Goal: Information Seeking & Learning: Learn about a topic

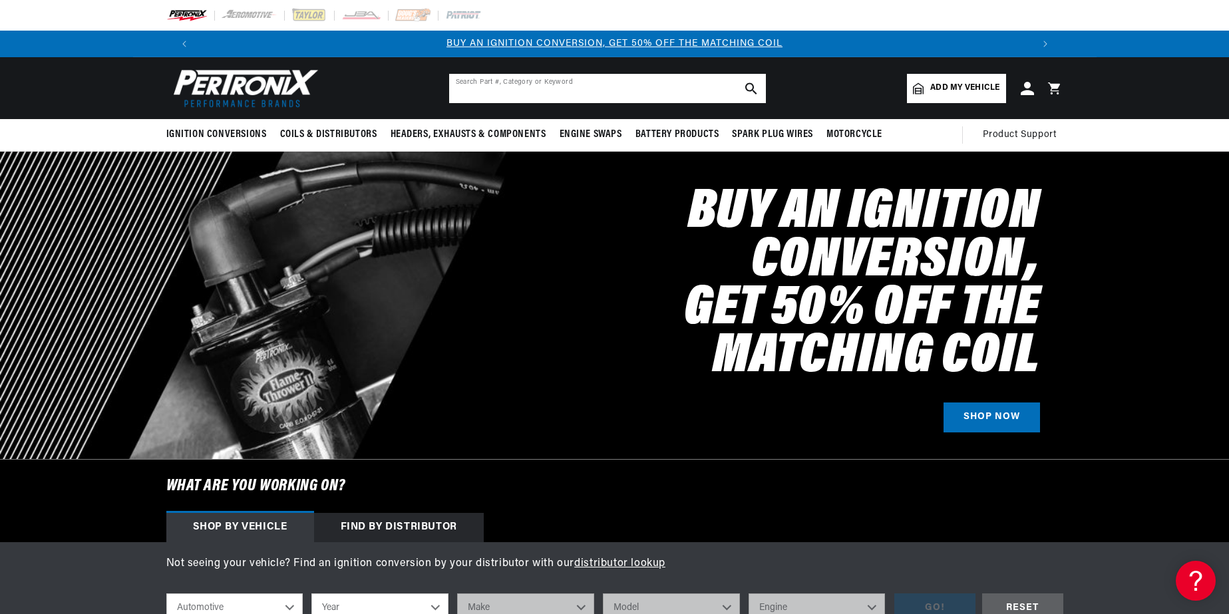
click at [489, 97] on input "text" at bounding box center [607, 88] width 317 height 29
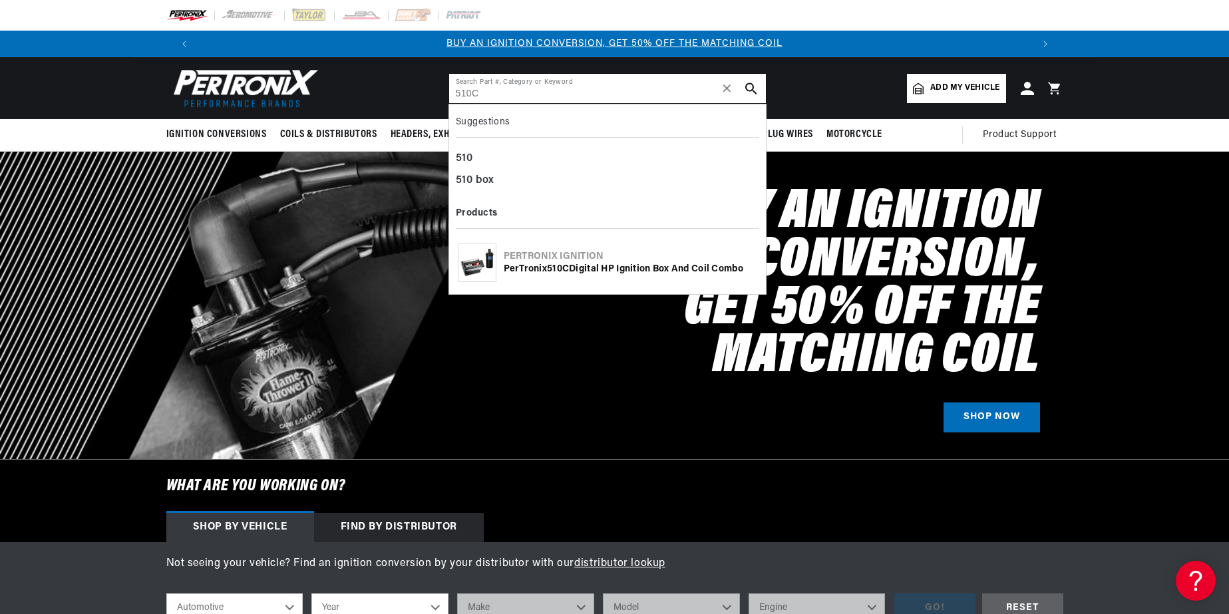
type input "510C"
click at [556, 269] on b "510C" at bounding box center [558, 269] width 22 height 10
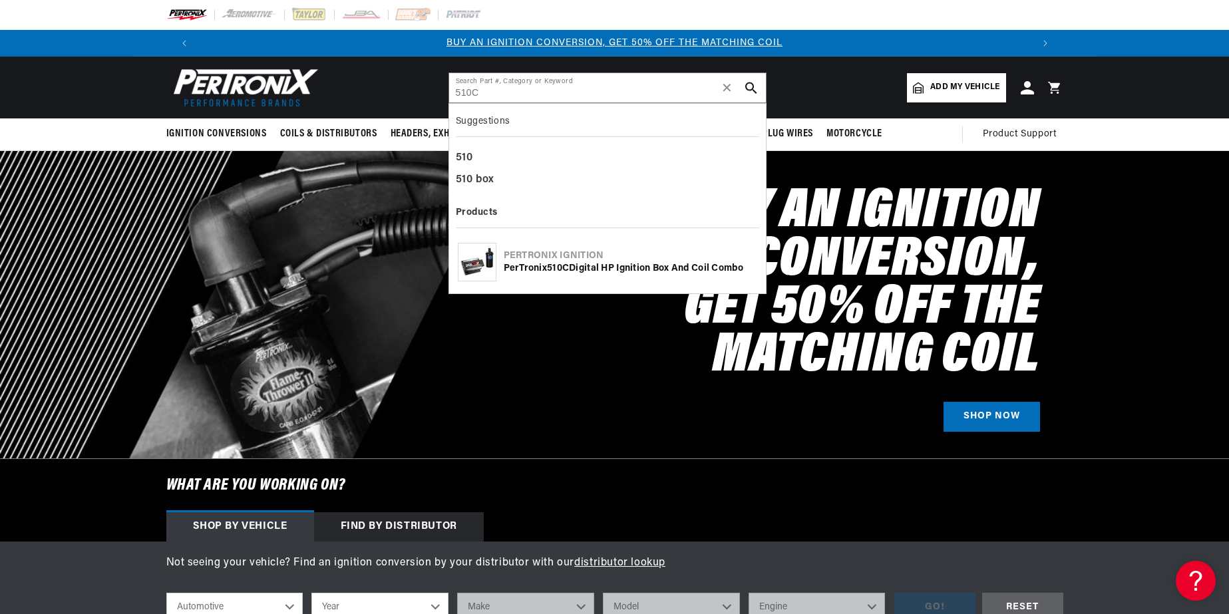
scroll to position [5, 0]
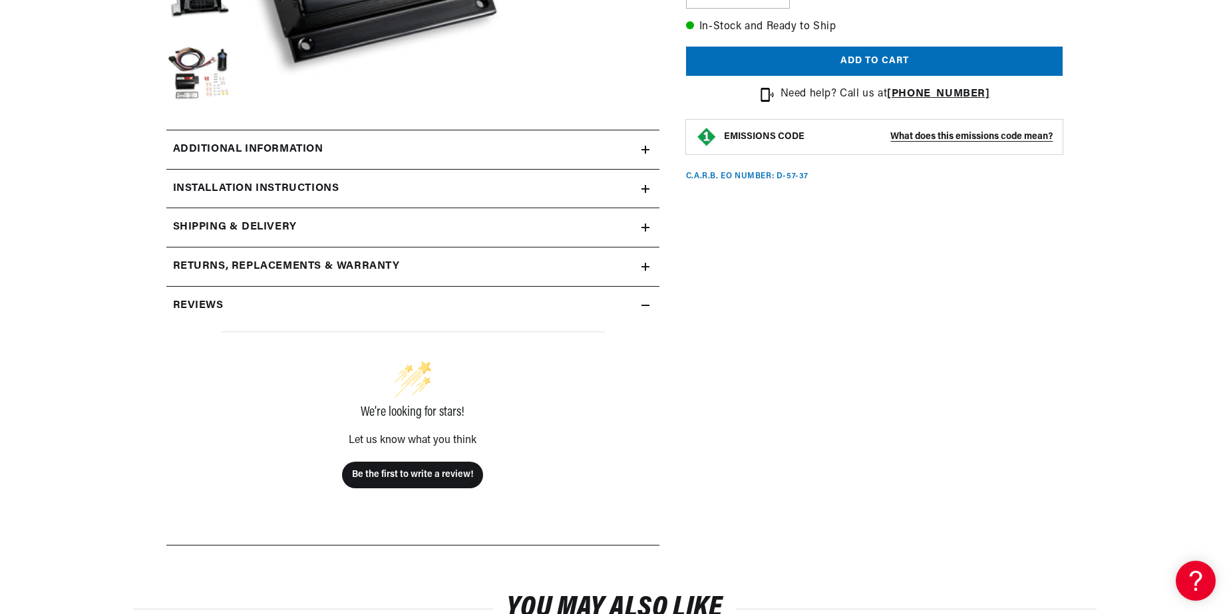
scroll to position [526, 0]
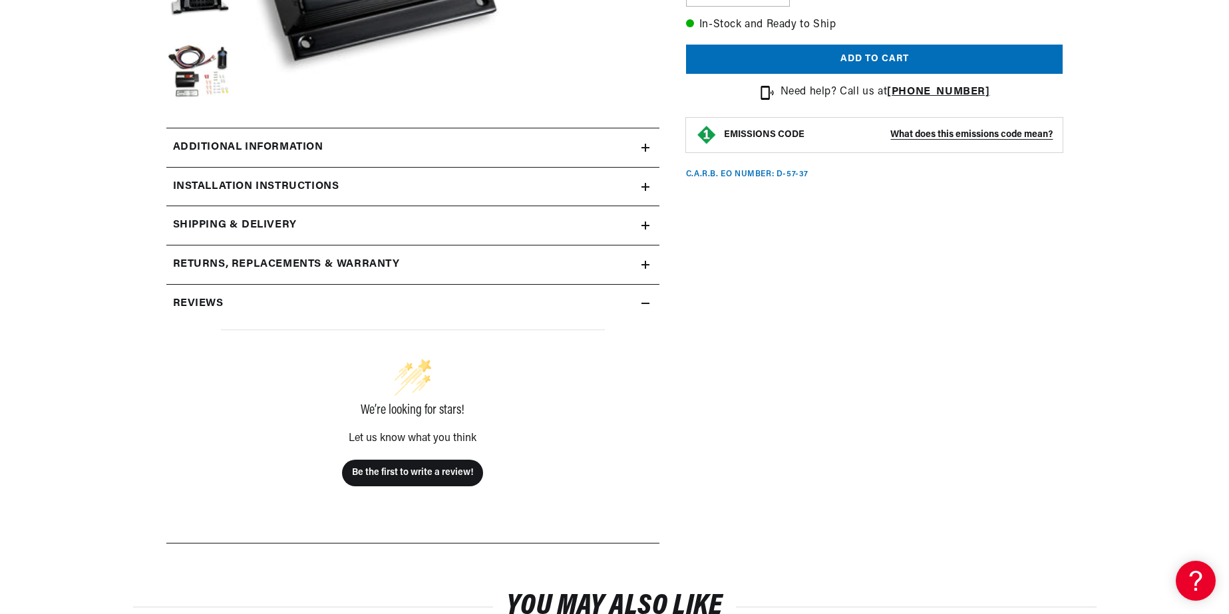
click at [233, 144] on h2 "Additional information" at bounding box center [248, 147] width 150 height 17
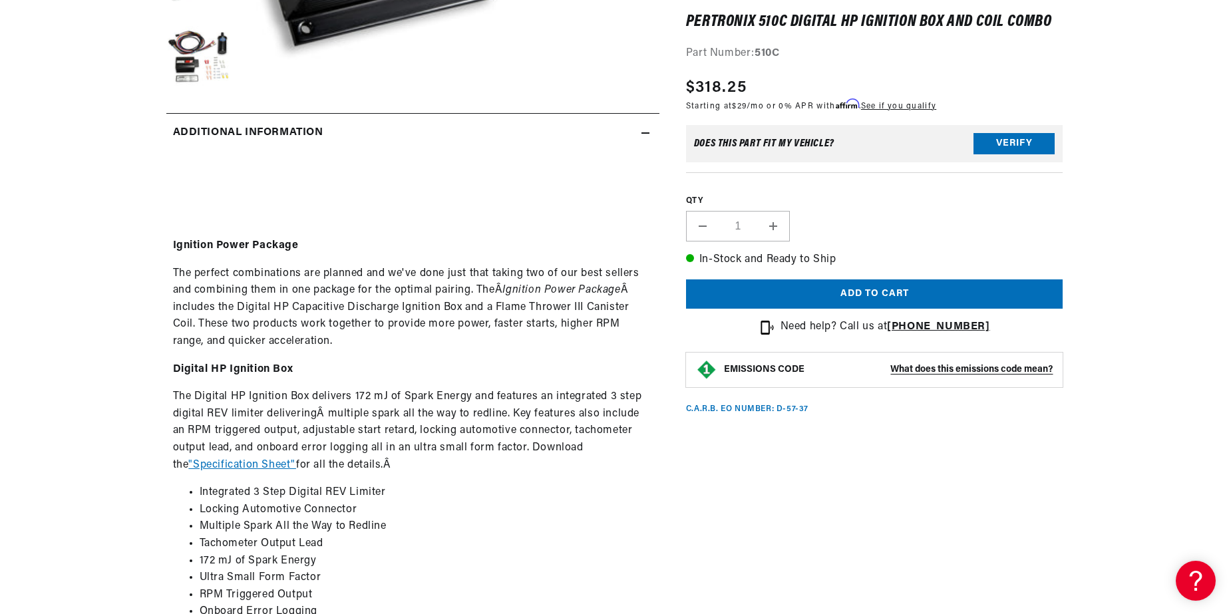
scroll to position [0, 831]
click at [169, 398] on div "Ignition Power Package The perfect combinations are planned and we've done just…" at bounding box center [412, 499] width 493 height 634
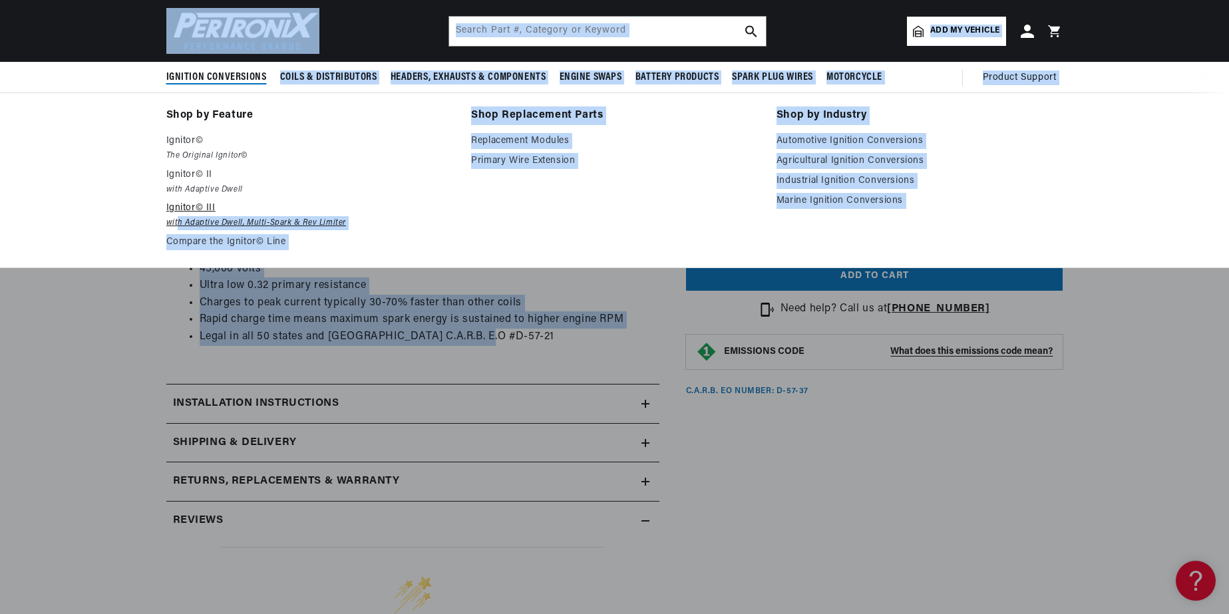
drag, startPoint x: 400, startPoint y: 313, endPoint x: 178, endPoint y: 216, distance: 241.7
click at [178, 216] on body "Skip to content Your cart Your cart is empty Get the right parts the first time…" at bounding box center [614, 431] width 1229 height 2831
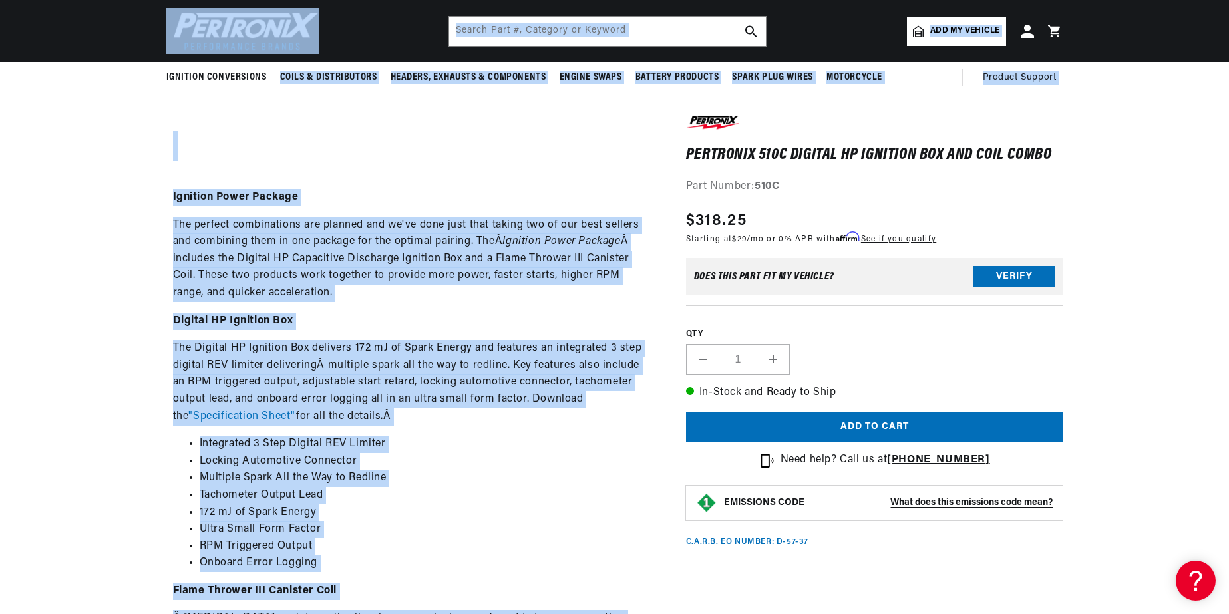
scroll to position [588, 0]
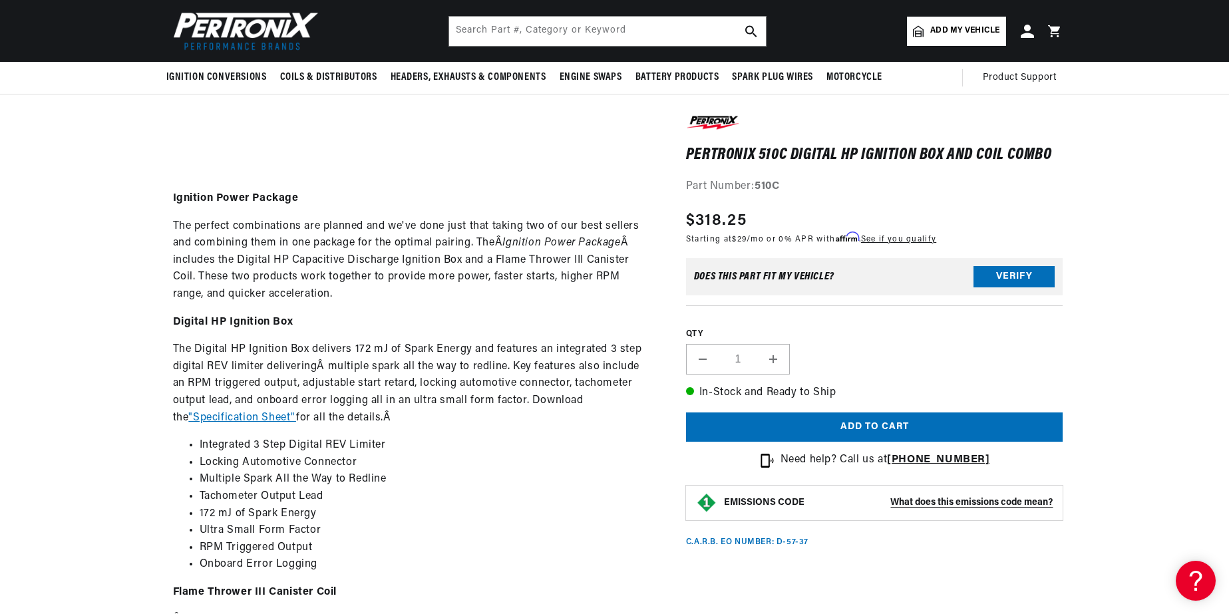
click at [174, 199] on strong "Ignition Power Package" at bounding box center [236, 198] width 126 height 11
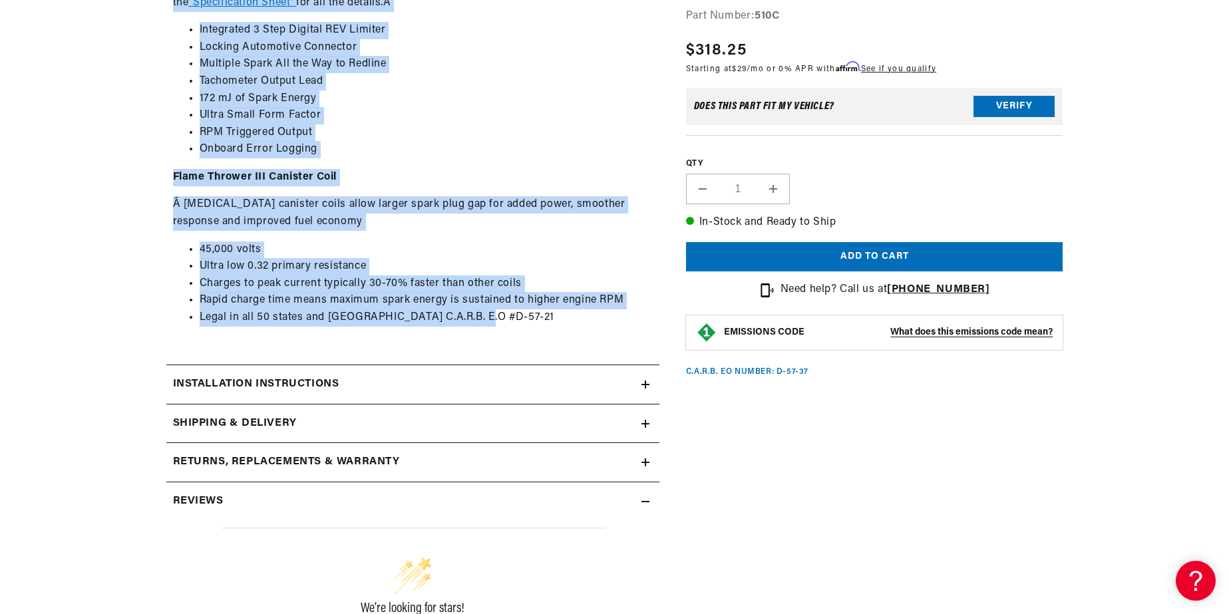
scroll to position [0, 1662]
drag, startPoint x: 194, startPoint y: 212, endPoint x: 413, endPoint y: 308, distance: 239.6
click at [554, 322] on div "Ignition Power Package The perfect combinations are planned and we've done just…" at bounding box center [412, 37] width 493 height 634
copy div "loremip Dolor Sitamet Con adipisc elitseddoeiu tem incidid utl et'do magn aliq …"
